Goal: Communication & Community: Participate in discussion

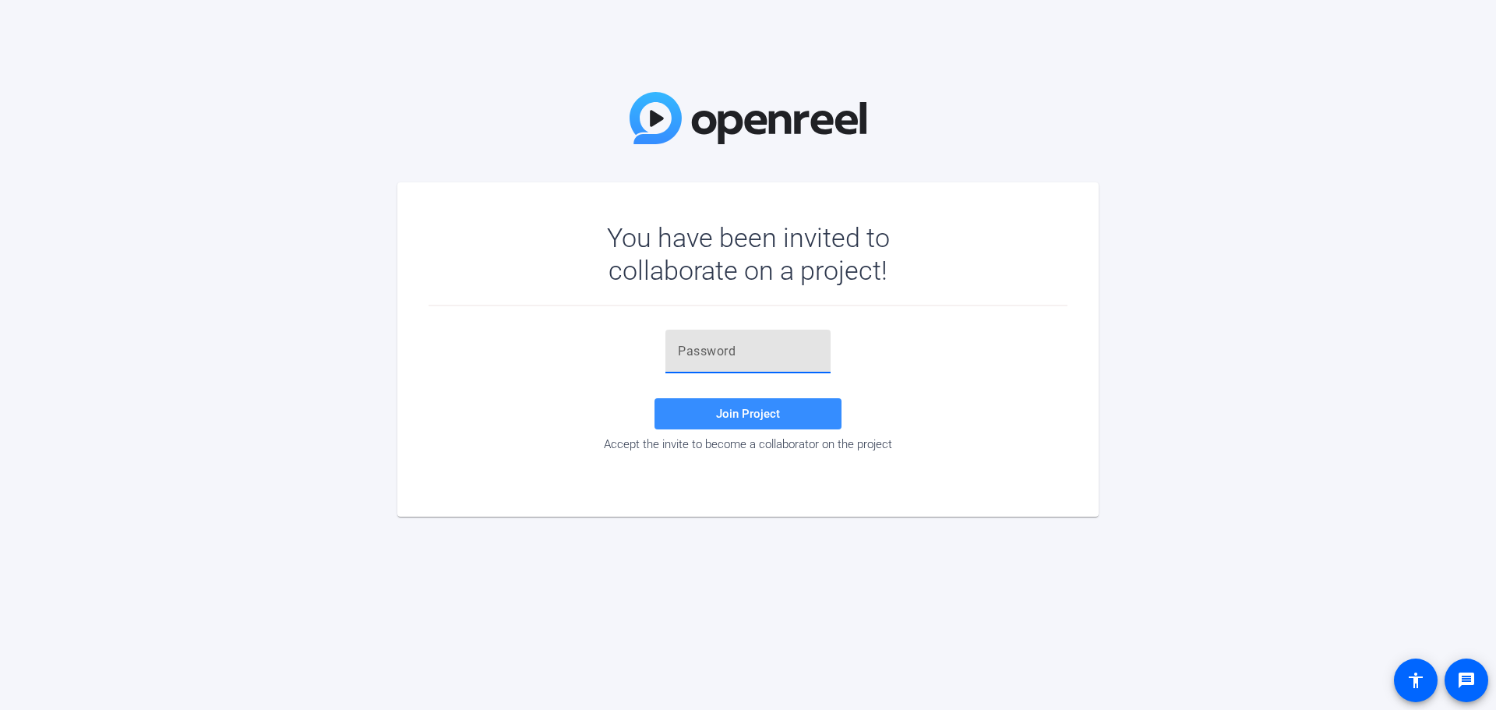
click at [737, 347] on input "text" at bounding box center [748, 351] width 140 height 19
paste input "lM]ZP!"
type input "lM]ZP!"
click at [745, 417] on span "Join Project" at bounding box center [748, 414] width 64 height 14
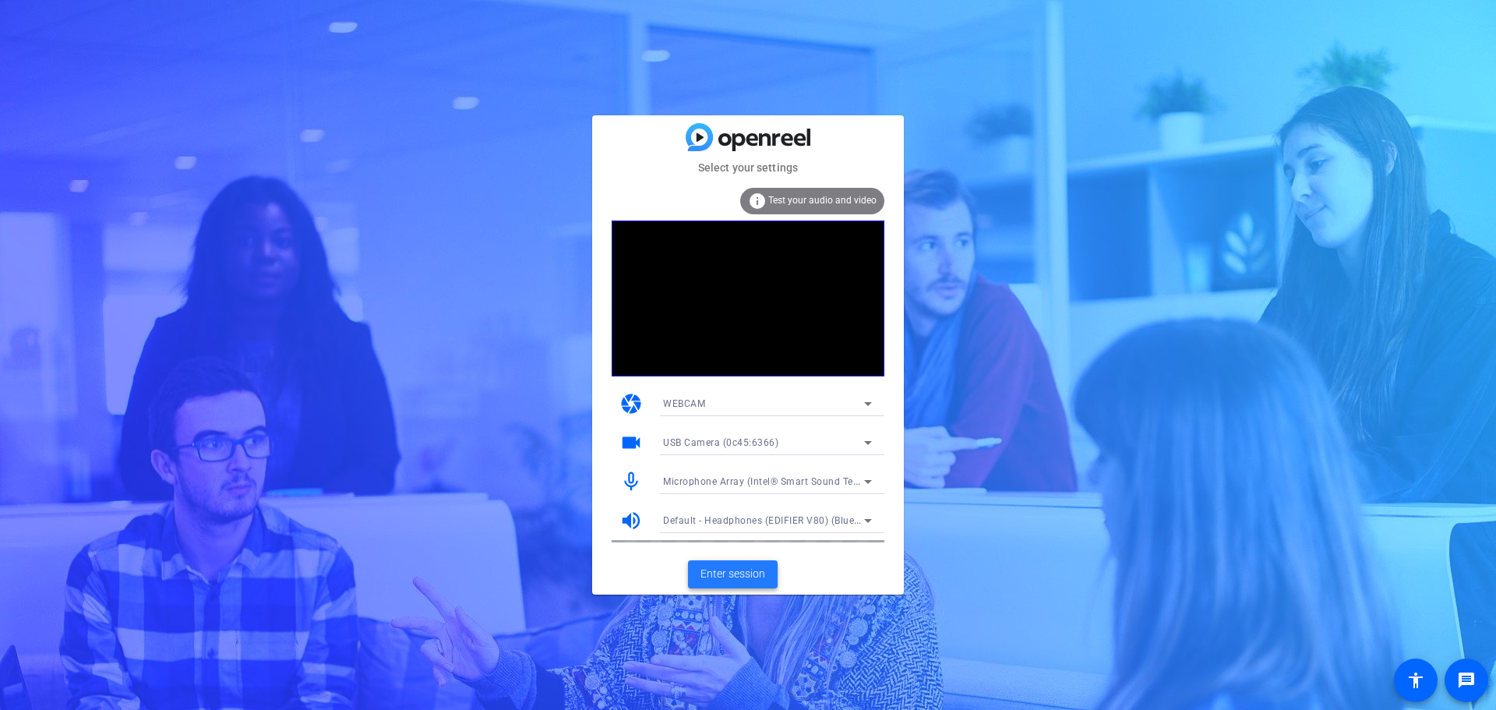
click at [726, 574] on span "Enter session" at bounding box center [733, 574] width 65 height 16
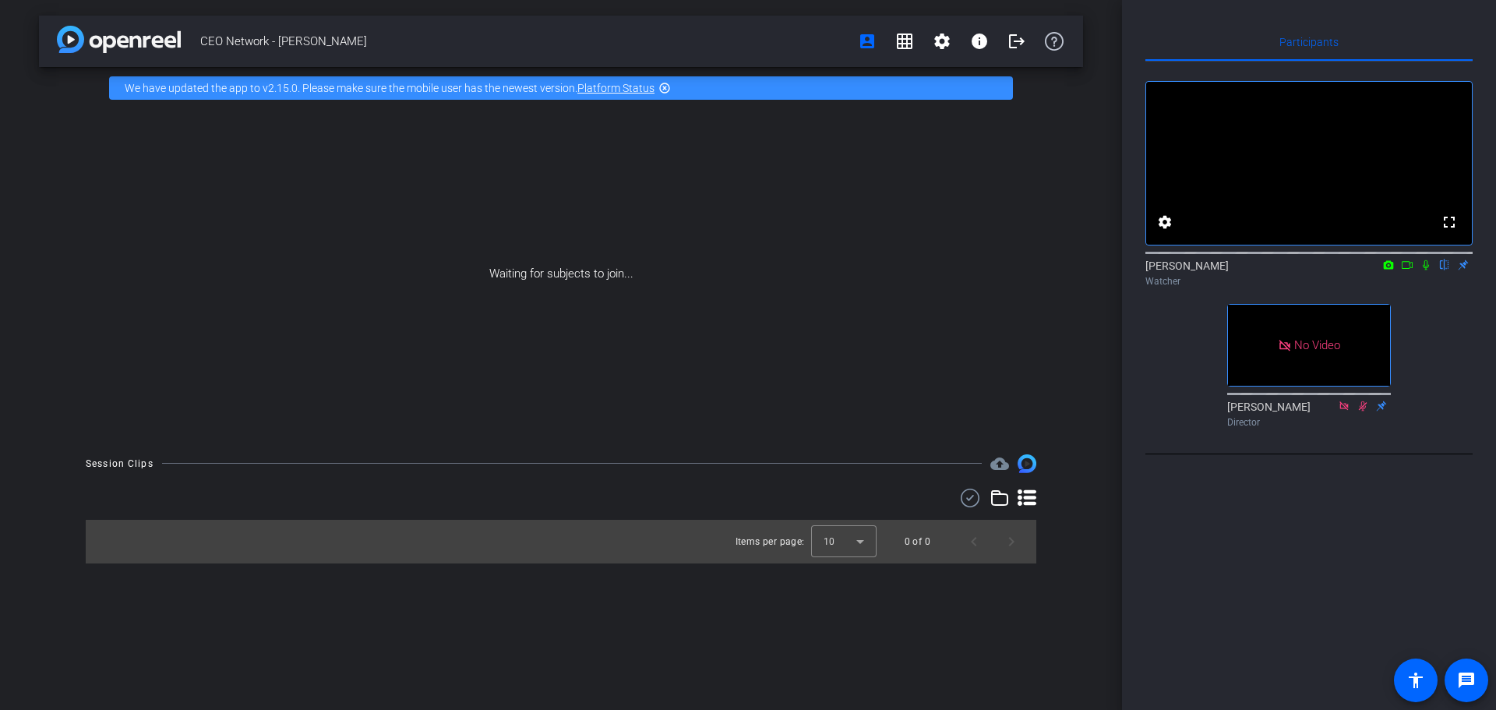
click at [1429, 270] on icon at bounding box center [1426, 265] width 12 height 11
click at [1406, 270] on icon at bounding box center [1407, 265] width 12 height 11
click at [1424, 270] on icon at bounding box center [1426, 265] width 12 height 11
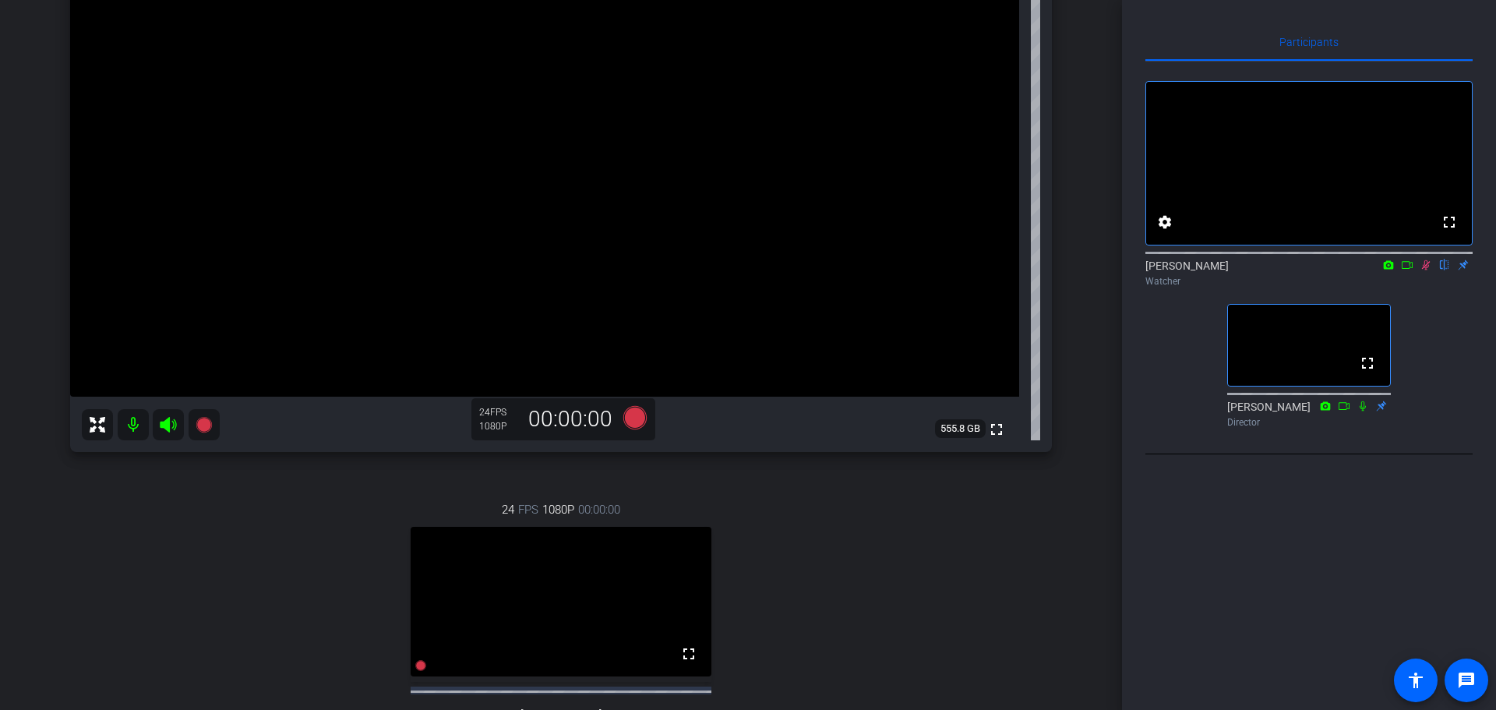
scroll to position [234, 0]
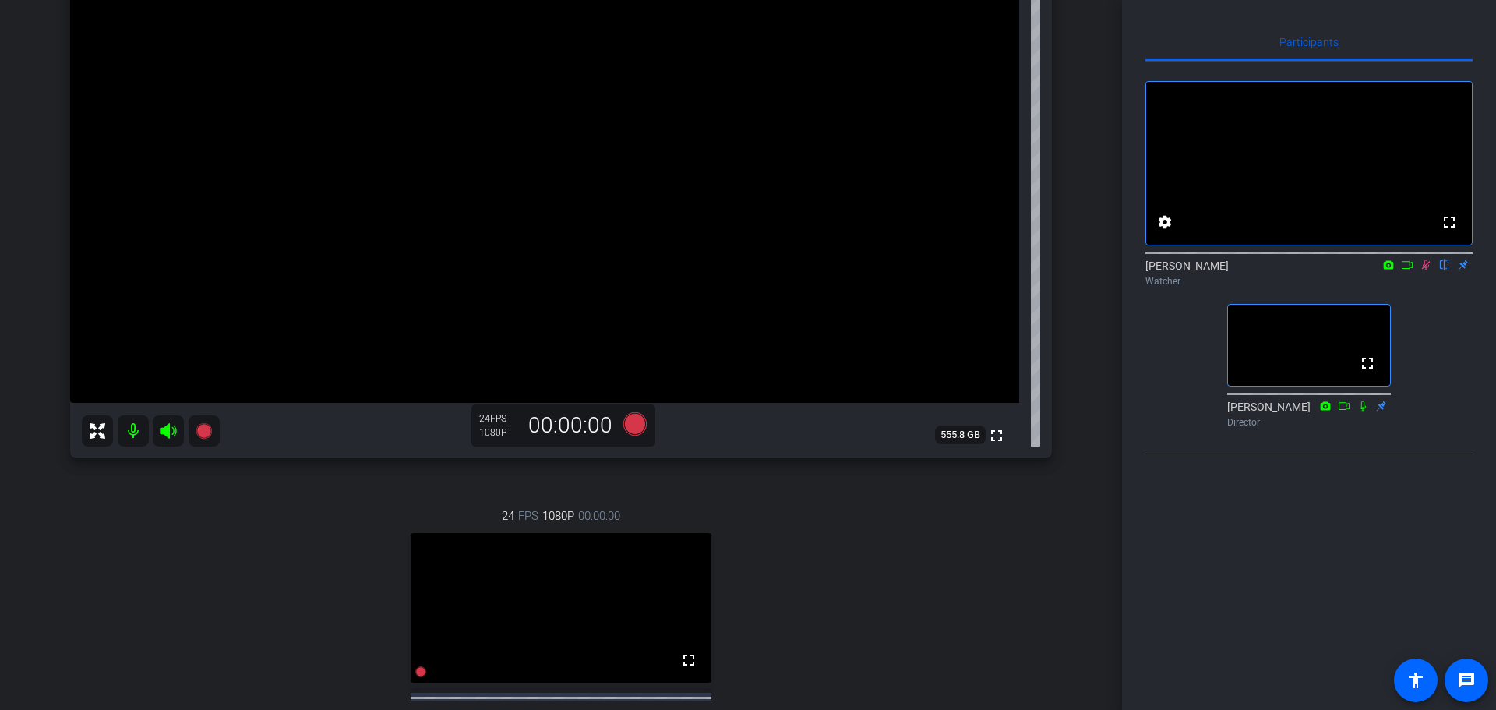
click at [1422, 270] on icon at bounding box center [1426, 265] width 12 height 11
click at [1425, 270] on icon at bounding box center [1426, 265] width 6 height 10
click at [1425, 270] on icon at bounding box center [1426, 265] width 12 height 11
click at [1426, 270] on icon at bounding box center [1426, 265] width 12 height 11
click at [1429, 270] on icon at bounding box center [1426, 265] width 9 height 10
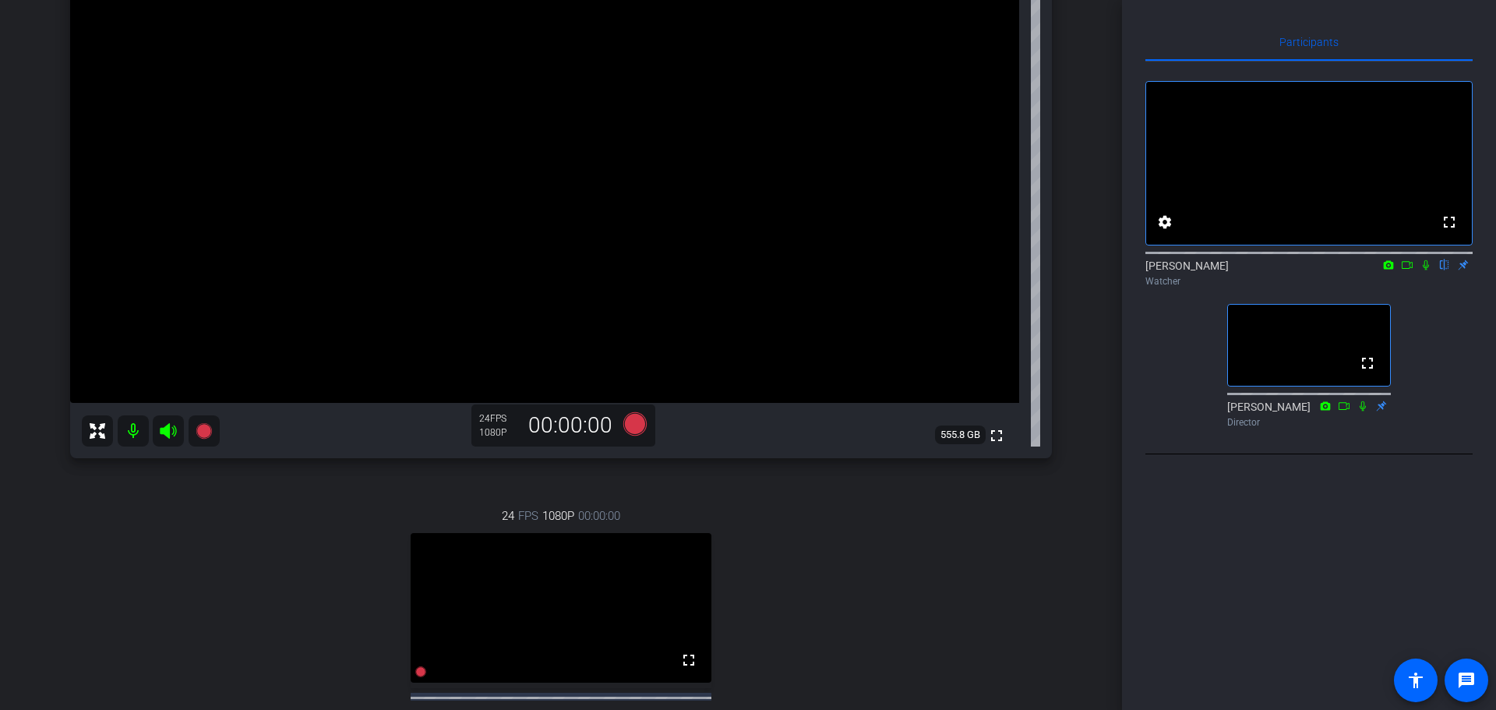
click at [1425, 270] on icon at bounding box center [1426, 265] width 12 height 11
click at [1422, 270] on icon at bounding box center [1426, 265] width 12 height 11
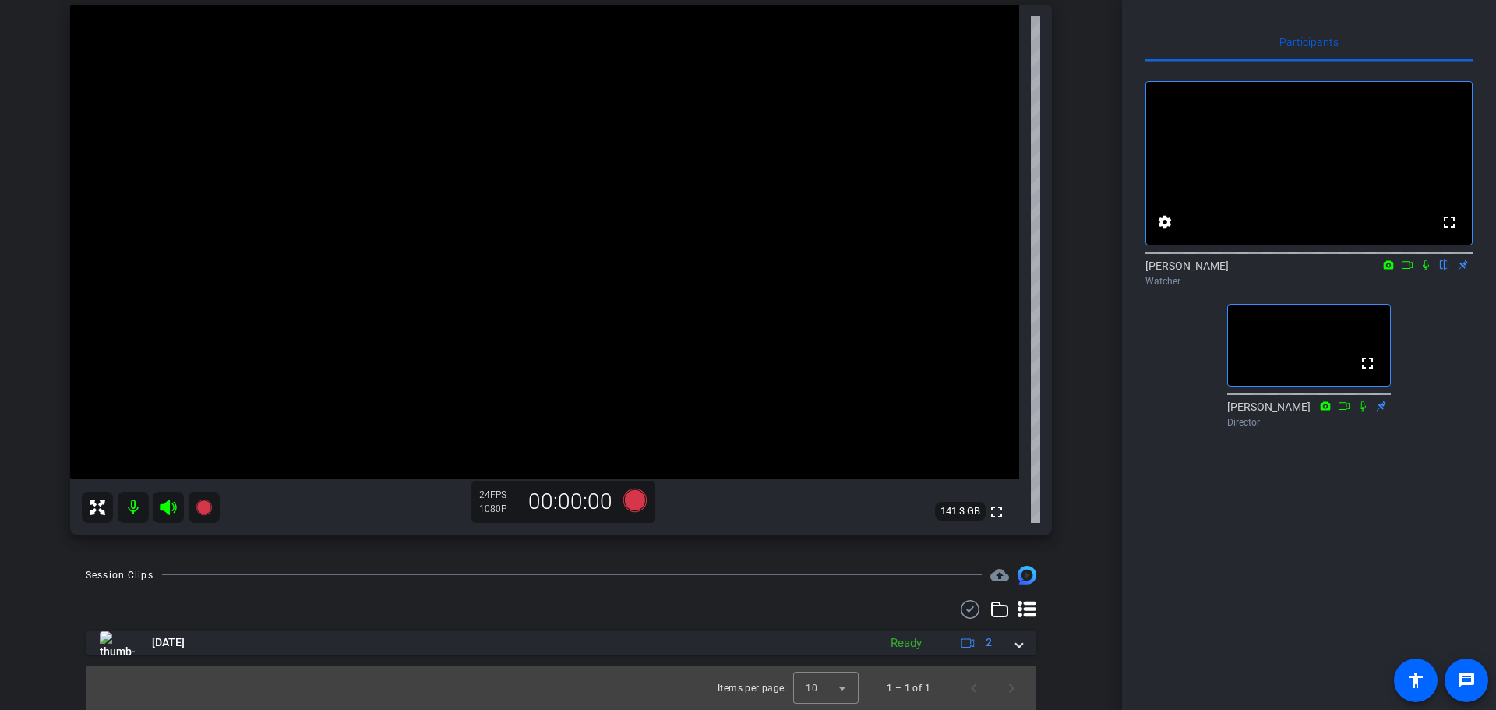
scroll to position [0, 0]
